Goal: Check status: Check status

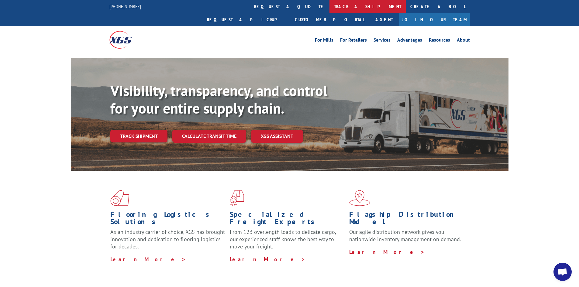
click at [329, 7] on link "track a shipment" at bounding box center [367, 6] width 76 height 13
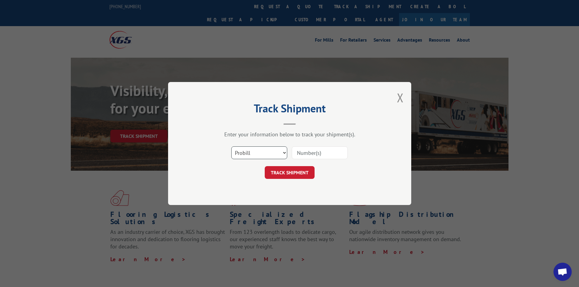
click at [285, 156] on select "Select category... Probill BOL PO" at bounding box center [259, 152] width 56 height 13
select select "bol"
click at [231, 146] on select "Select category... Probill BOL PO" at bounding box center [259, 152] width 56 height 13
click at [311, 146] on div at bounding box center [320, 153] width 56 height 14
click at [307, 150] on input at bounding box center [320, 152] width 56 height 13
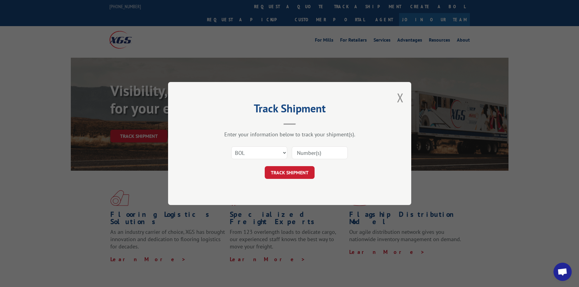
paste input "5996878"
type input "5996878"
click at [286, 170] on button "TRACK SHIPMENT" at bounding box center [290, 172] width 50 height 13
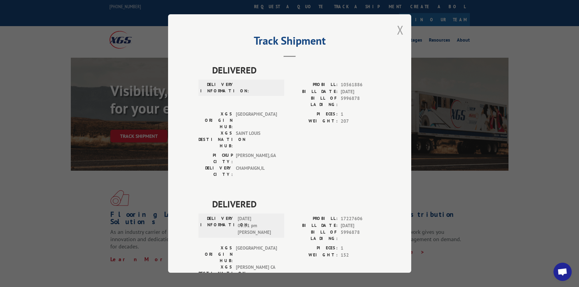
click at [398, 30] on button "Close modal" at bounding box center [400, 30] width 7 height 16
